Goal: Communication & Community: Participate in discussion

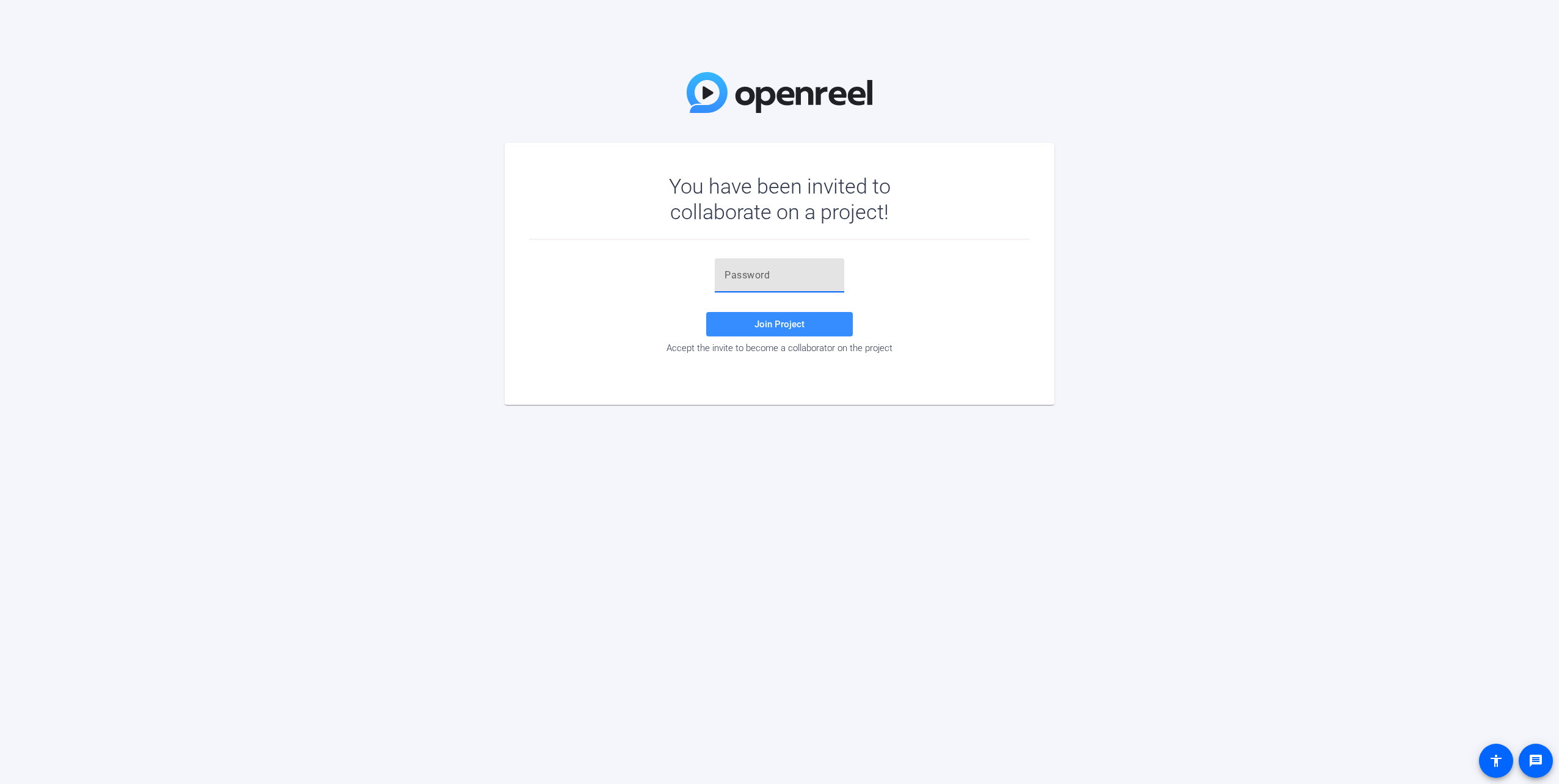
click at [738, 276] on input "text" at bounding box center [780, 275] width 110 height 14
paste input "8(Z)Vd"
type input "8(Z)Vd"
click at [743, 320] on span at bounding box center [780, 324] width 147 height 29
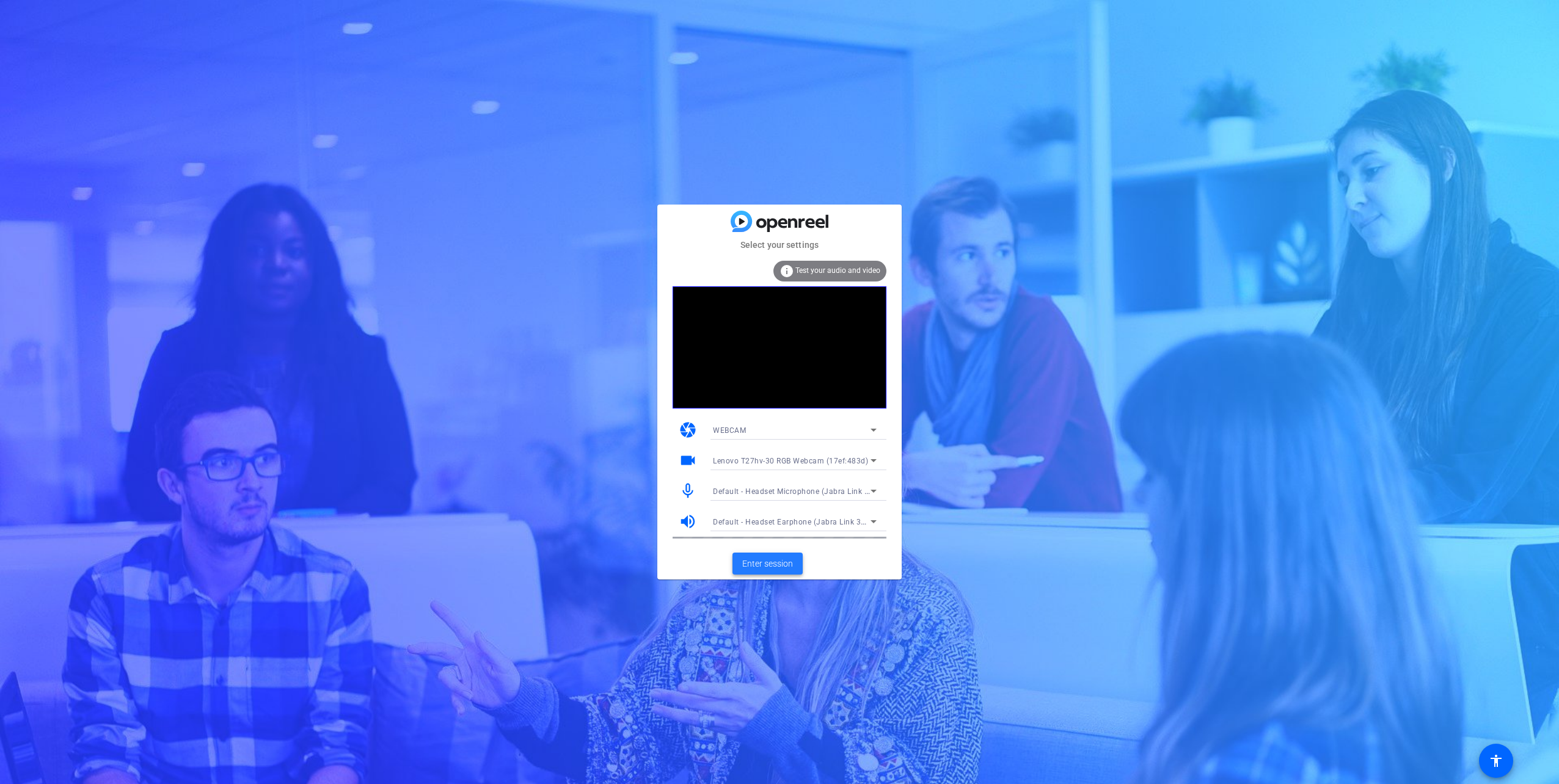
click at [765, 567] on span "Enter session" at bounding box center [767, 564] width 51 height 13
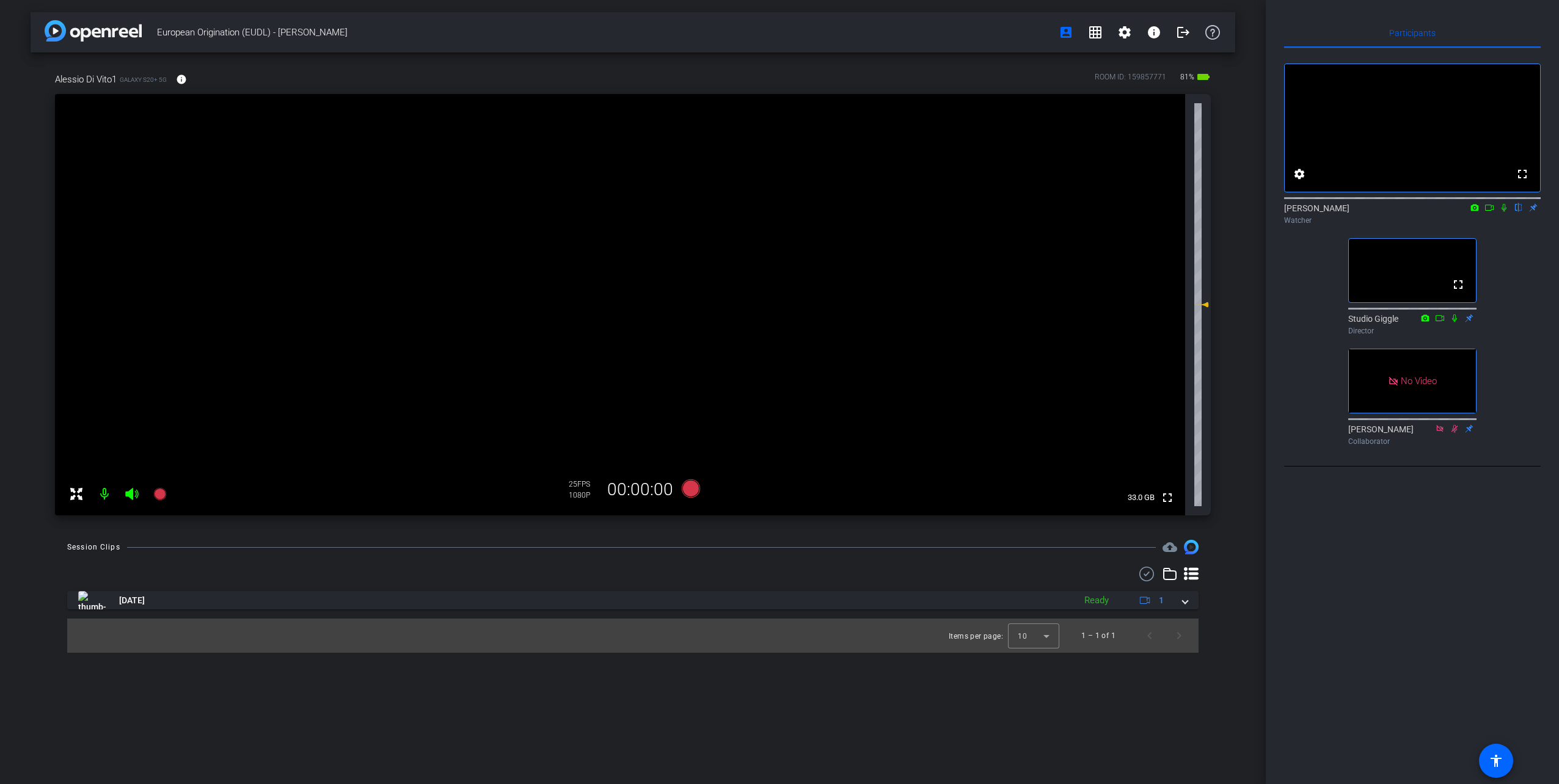
click at [1489, 212] on icon at bounding box center [1489, 208] width 10 height 9
click at [1517, 212] on icon at bounding box center [1519, 208] width 5 height 8
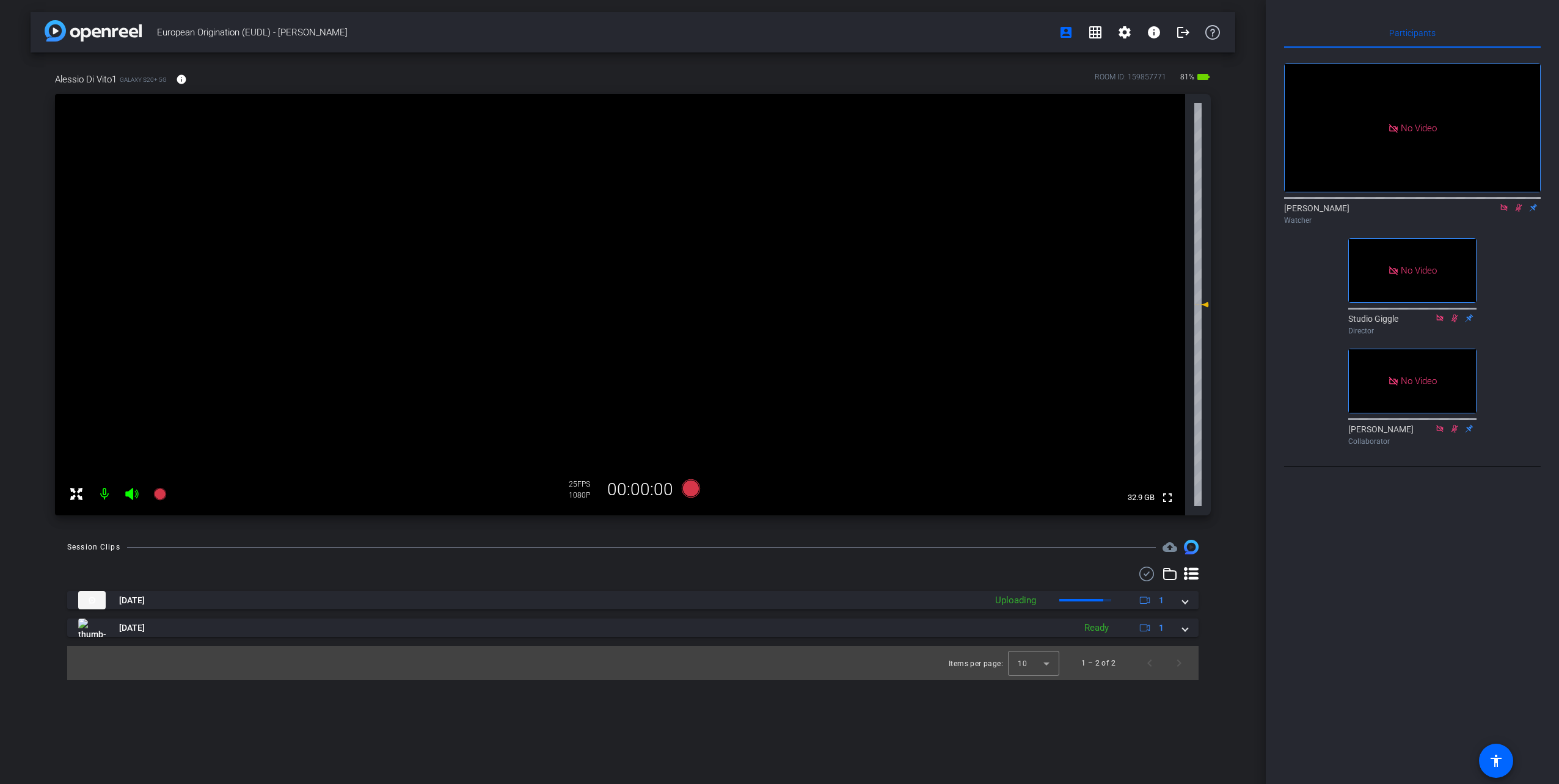
click at [1504, 211] on icon at bounding box center [1503, 207] width 6 height 6
click at [1503, 212] on icon at bounding box center [1504, 208] width 6 height 8
click at [1492, 211] on icon at bounding box center [1489, 208] width 9 height 6
click at [1515, 212] on icon at bounding box center [1519, 208] width 10 height 9
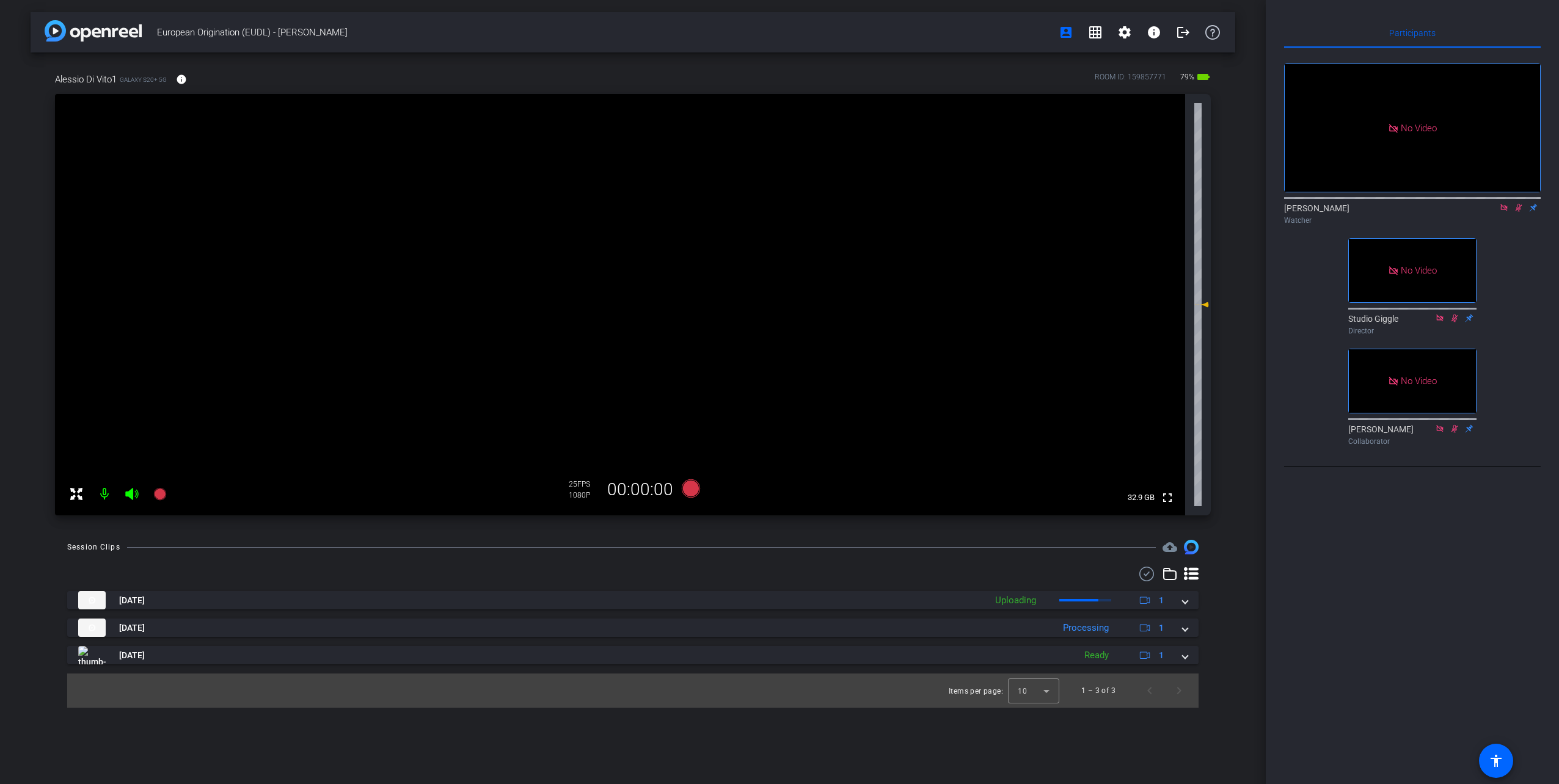
click at [1501, 211] on icon at bounding box center [1503, 207] width 6 height 6
click at [1501, 212] on icon at bounding box center [1504, 208] width 10 height 9
click at [1487, 212] on icon at bounding box center [1489, 208] width 10 height 9
click at [1519, 212] on icon at bounding box center [1519, 208] width 10 height 9
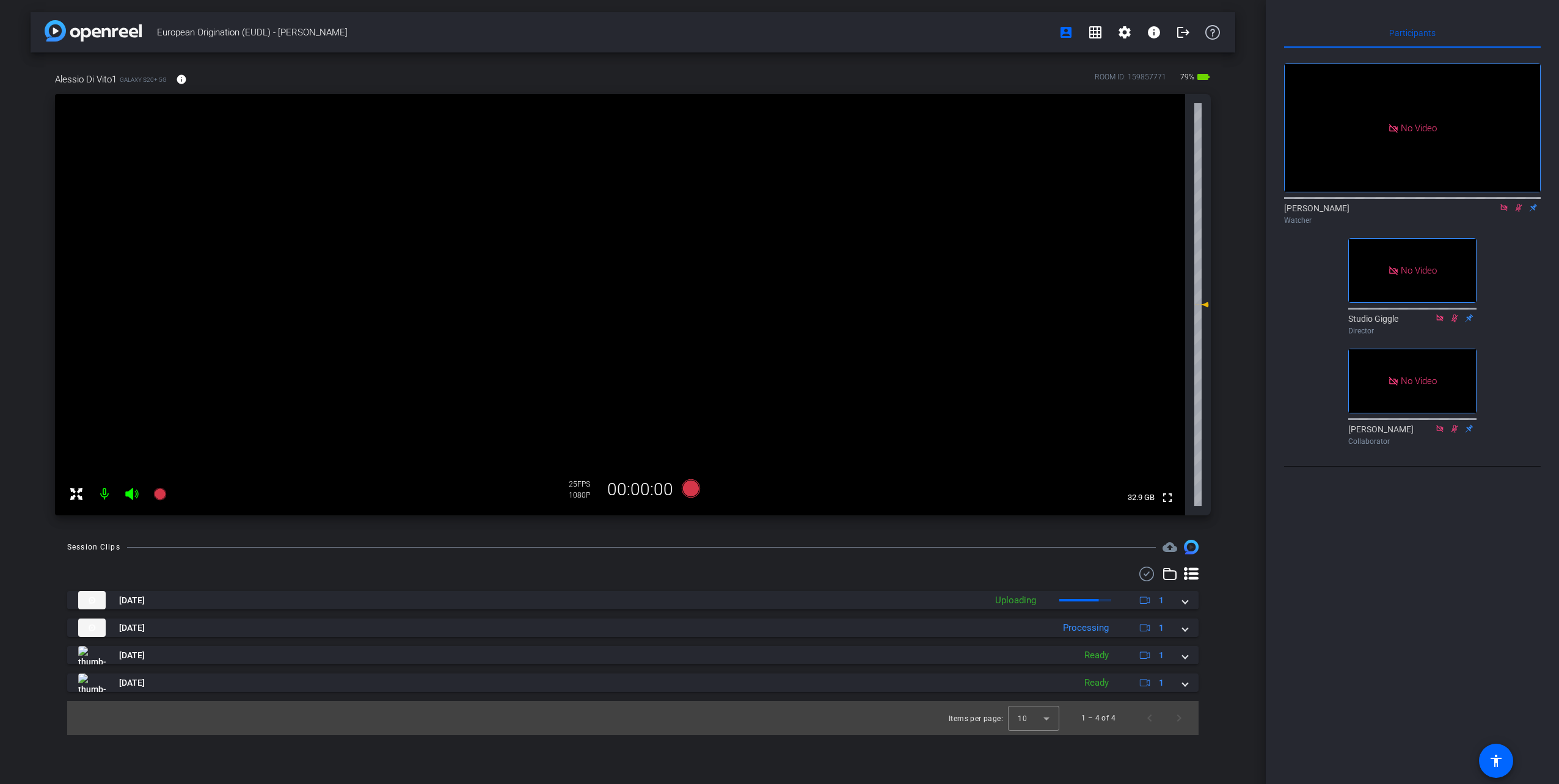
click at [1506, 212] on icon at bounding box center [1504, 208] width 10 height 9
click at [1505, 212] on icon at bounding box center [1504, 208] width 6 height 8
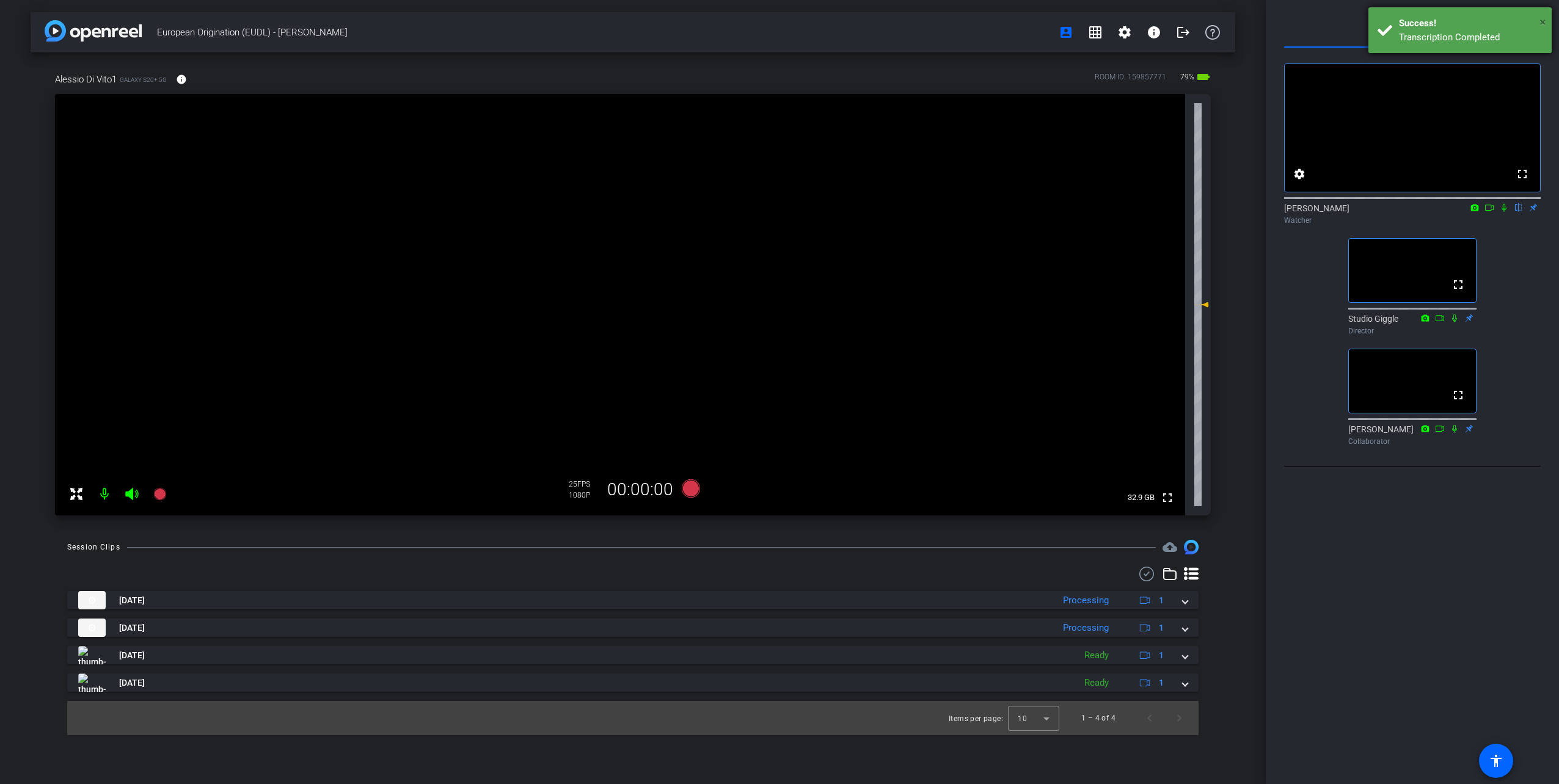
click at [1540, 19] on span "×" at bounding box center [1543, 22] width 6 height 14
